Goal: Task Accomplishment & Management: Use online tool/utility

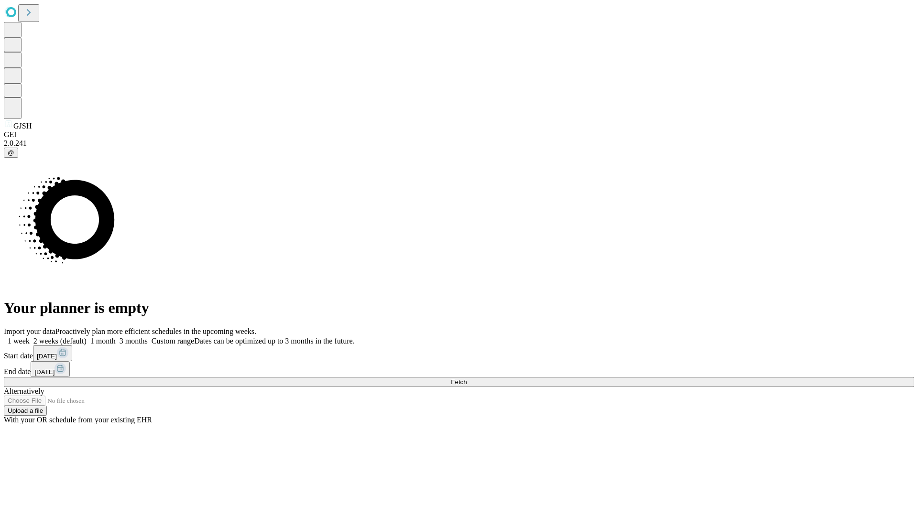
click at [466, 378] on span "Fetch" at bounding box center [459, 381] width 16 height 7
